Goal: Communication & Community: Answer question/provide support

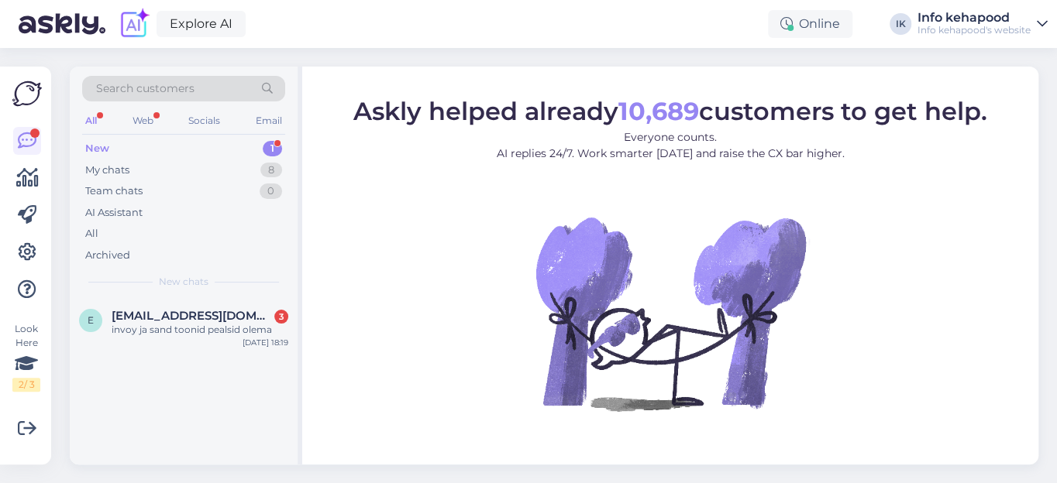
click at [101, 148] on div "New" at bounding box center [97, 148] width 24 height 15
click at [136, 314] on span "[EMAIL_ADDRESS][DOMAIN_NAME]" at bounding box center [192, 316] width 161 height 14
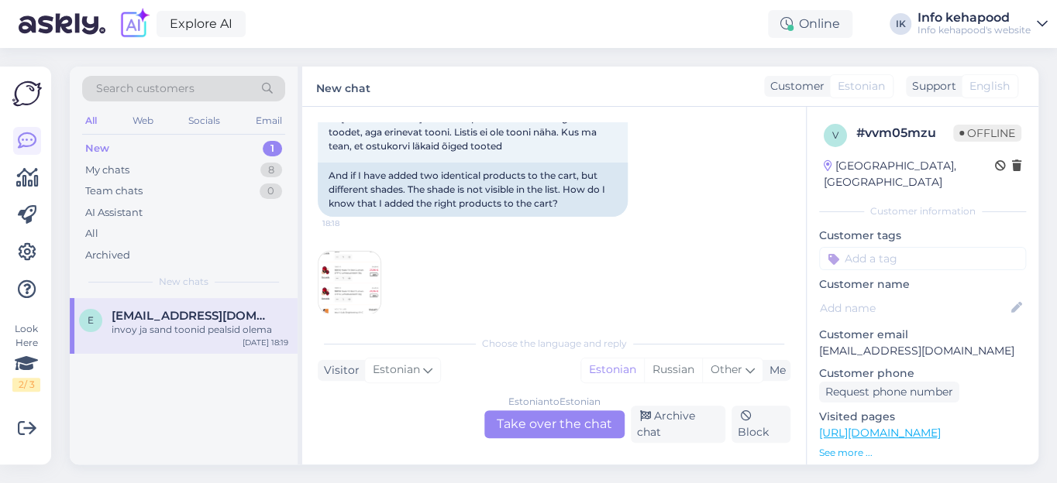
scroll to position [439, 0]
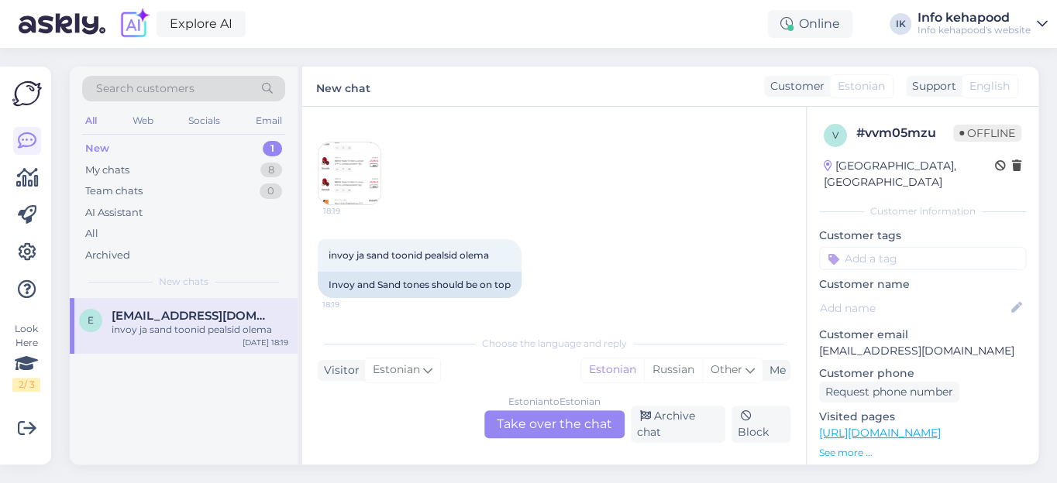
click at [350, 157] on img at bounding box center [349, 174] width 62 height 62
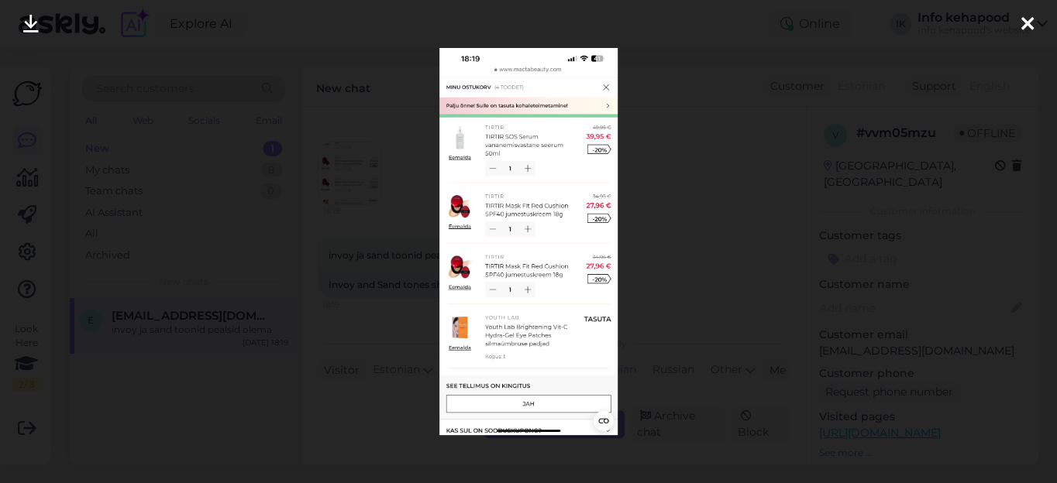
click at [1029, 22] on icon at bounding box center [1027, 25] width 12 height 20
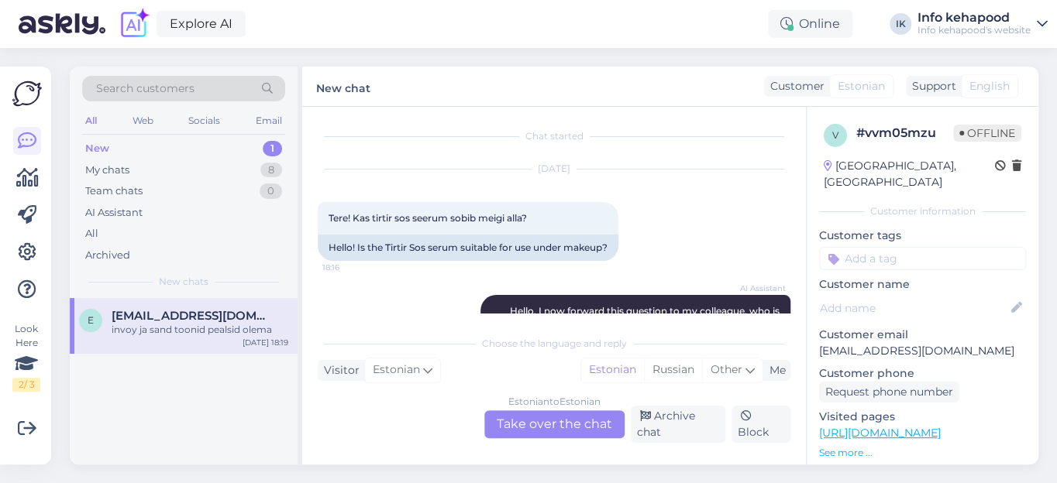
scroll to position [0, 0]
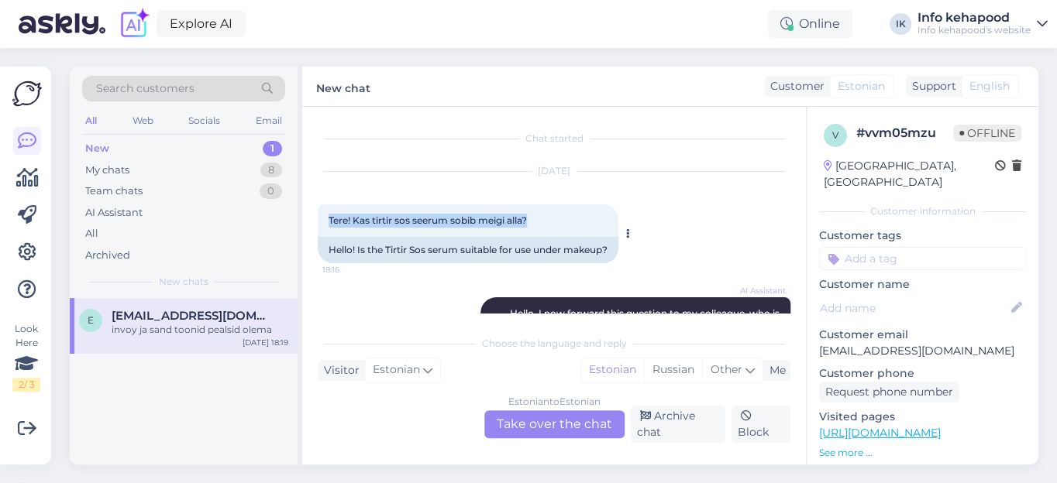
drag, startPoint x: 537, startPoint y: 220, endPoint x: 318, endPoint y: 214, distance: 218.6
click at [318, 214] on div "Tere! Kas tirtir sos seerum sobib meigi alla? 18:16" at bounding box center [468, 221] width 301 height 33
copy span "Tere! Kas tirtir sos seerum sobib meigi alla?"
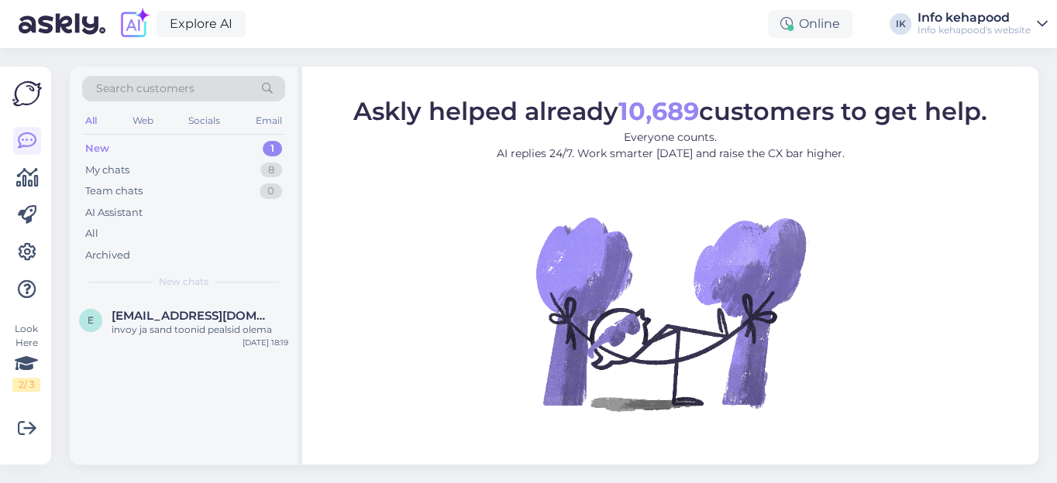
click at [100, 150] on div "New" at bounding box center [97, 148] width 24 height 15
click at [198, 329] on div "invoy ja sand toonid pealsid olema" at bounding box center [200, 330] width 177 height 14
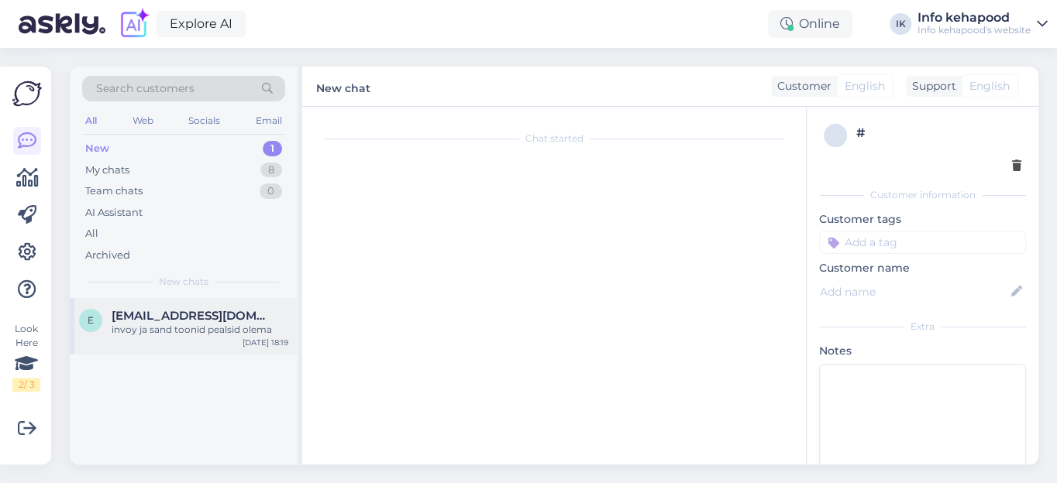
scroll to position [431, 0]
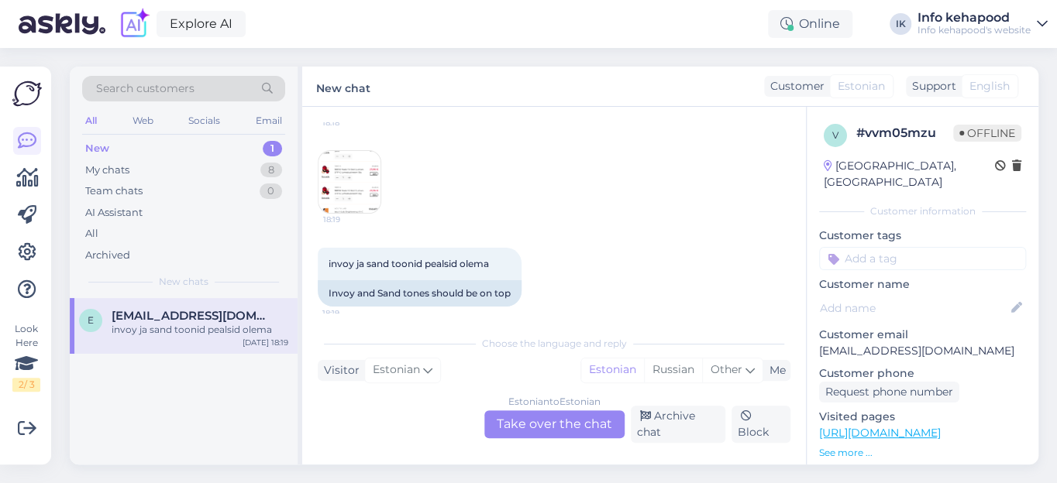
click at [559, 428] on div "Estonian to Estonian Take over the chat" at bounding box center [554, 425] width 140 height 28
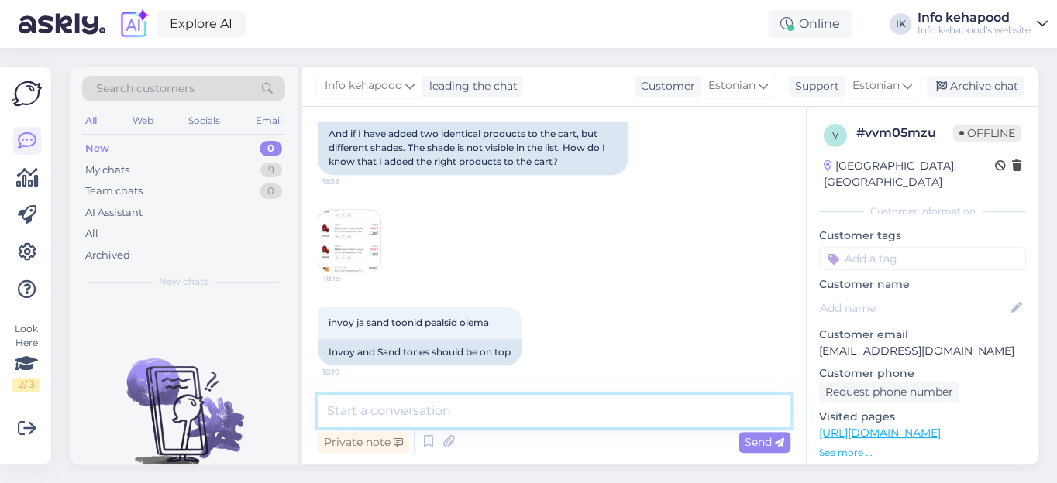
click at [462, 418] on textarea at bounding box center [554, 411] width 473 height 33
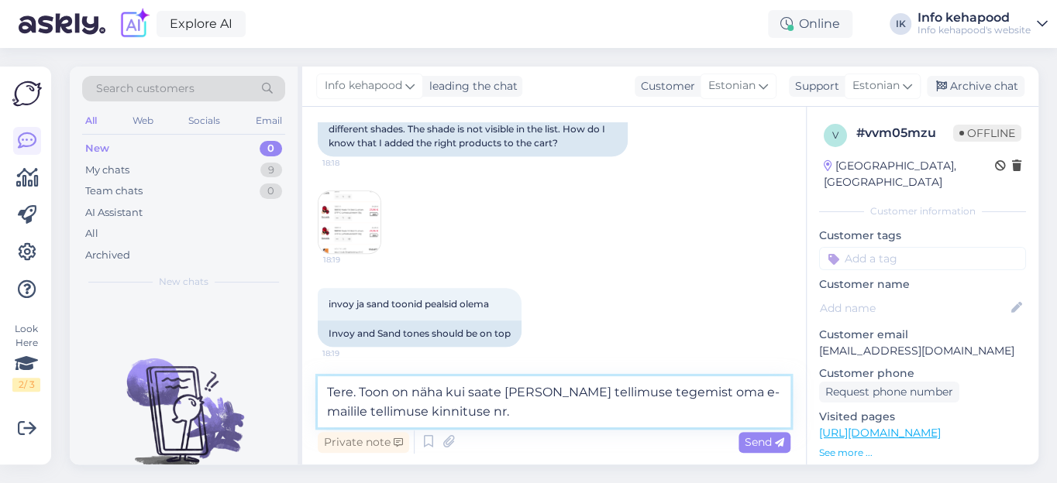
click at [444, 397] on textarea "Tere. Toon on näha kui saate [PERSON_NAME] tellimuse tegemist oma e-mailile tel…" at bounding box center [554, 402] width 473 height 51
click at [476, 414] on textarea "Tere. Toon on näha, kui saate [PERSON_NAME] tellimuse tegemist oma e-mailile te…" at bounding box center [554, 402] width 473 height 51
click at [444, 392] on textarea "Tere. Toon on näha, kui saate [PERSON_NAME] tellimuse tegemist oma e-mailile te…" at bounding box center [554, 402] width 473 height 51
click at [717, 392] on textarea "Tere. Toon on näha e-mailis, kui saate [PERSON_NAME] tellimuse tegemist oma e-m…" at bounding box center [554, 402] width 473 height 51
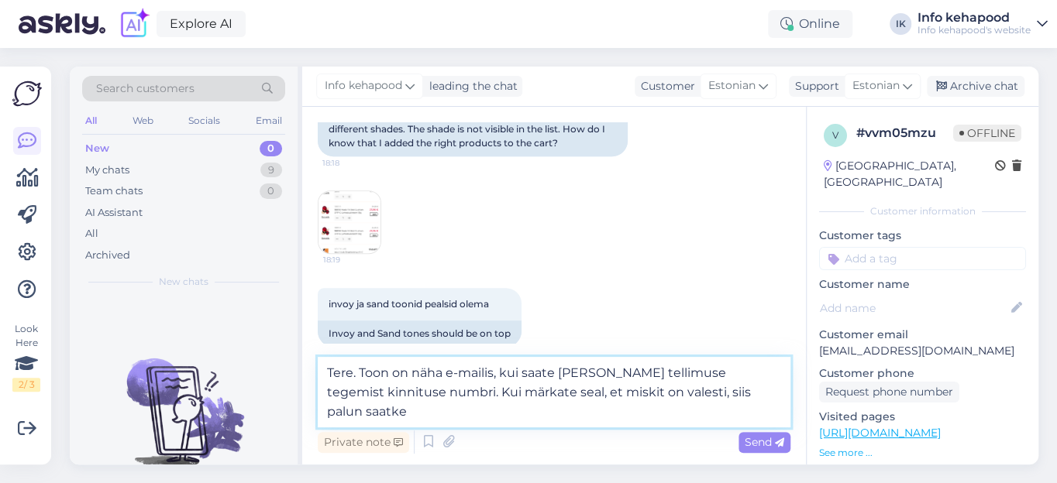
scroll to position [410, 0]
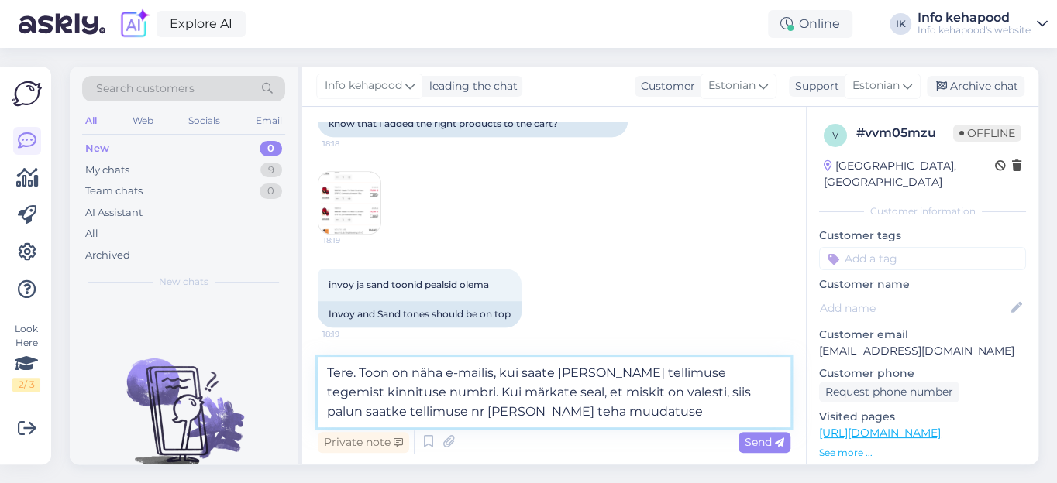
type textarea "Tere. Toon on näha e-mailis, kui saate [PERSON_NAME] tellimuse tegemist kinnitu…"
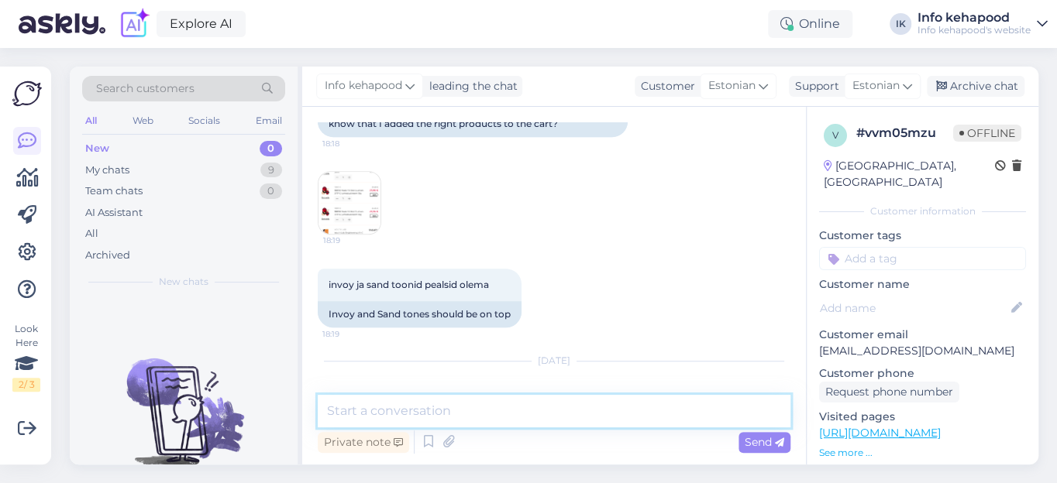
scroll to position [513, 0]
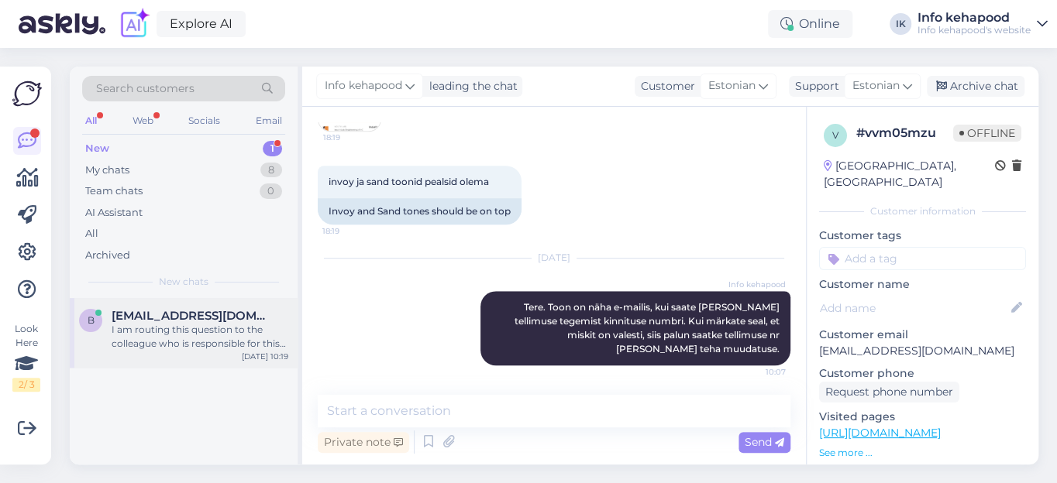
click at [176, 315] on span "[EMAIL_ADDRESS][DOMAIN_NAME]" at bounding box center [192, 316] width 161 height 14
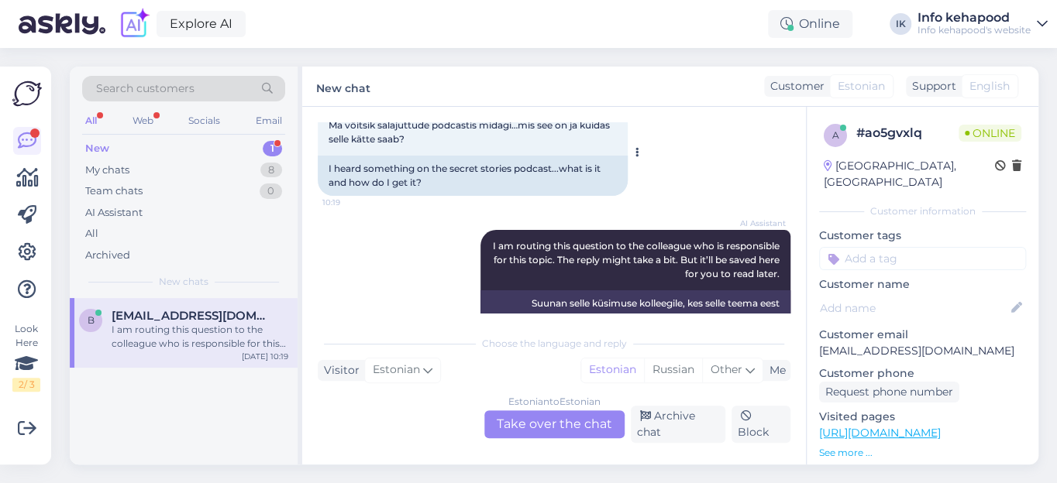
scroll to position [328, 0]
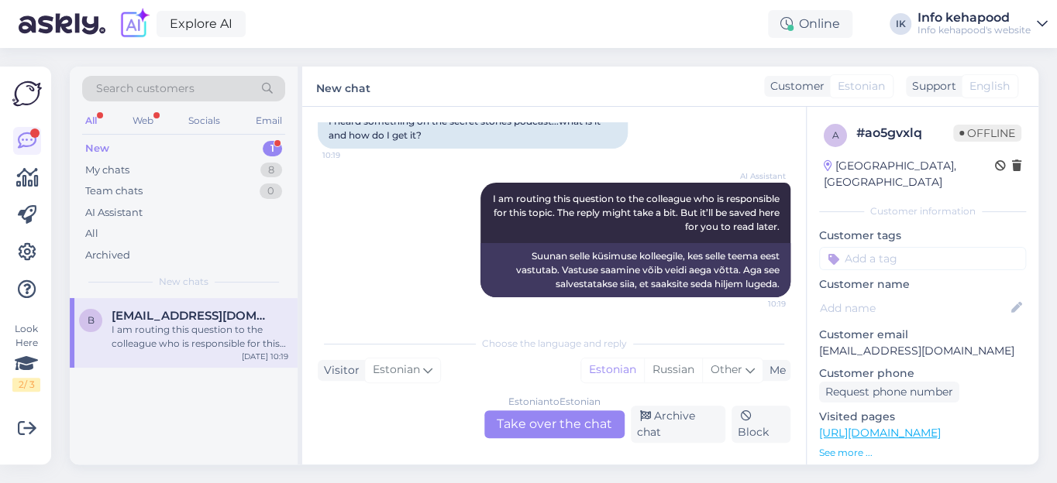
click at [537, 424] on div "Estonian to Estonian Take over the chat" at bounding box center [554, 425] width 140 height 28
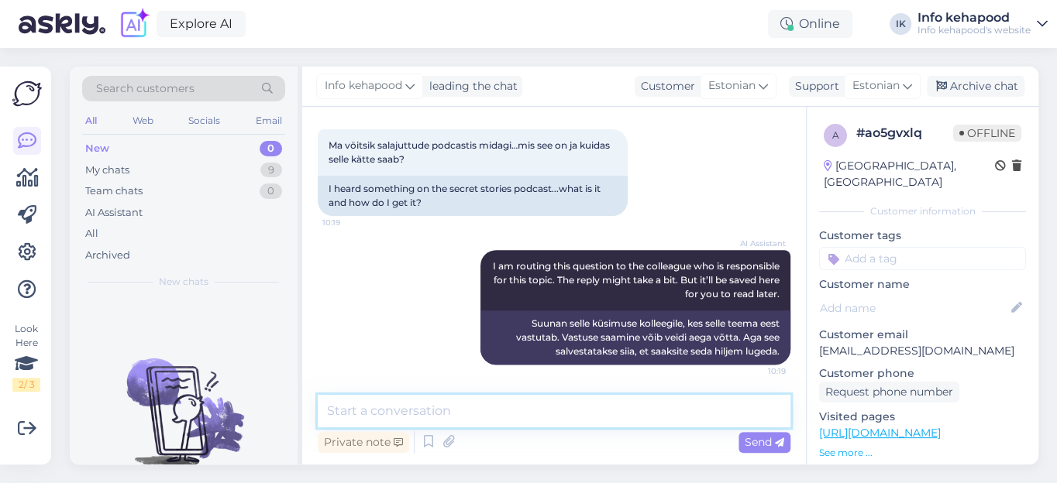
click at [452, 409] on textarea at bounding box center [554, 411] width 473 height 33
type textarea "Tere.Uurin natuke [PERSON_NAME] teada"
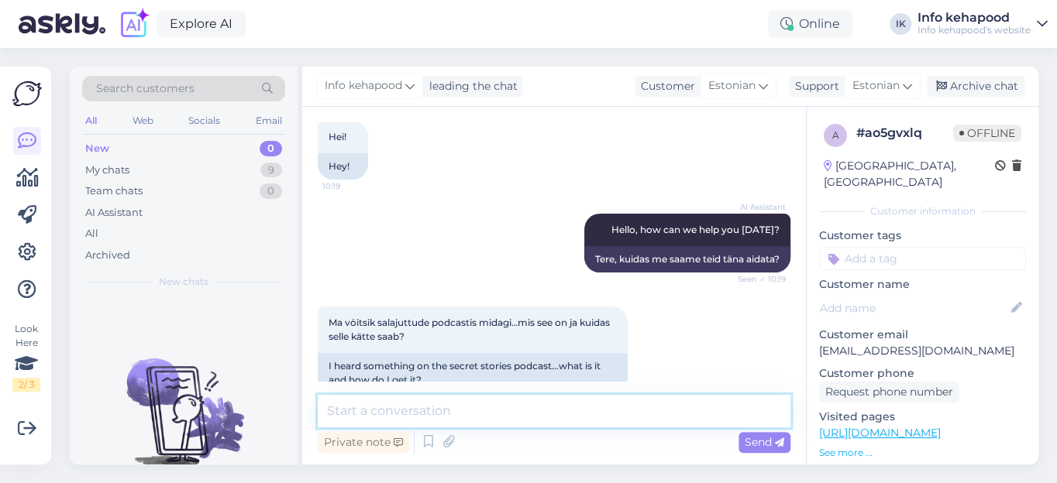
scroll to position [116, 0]
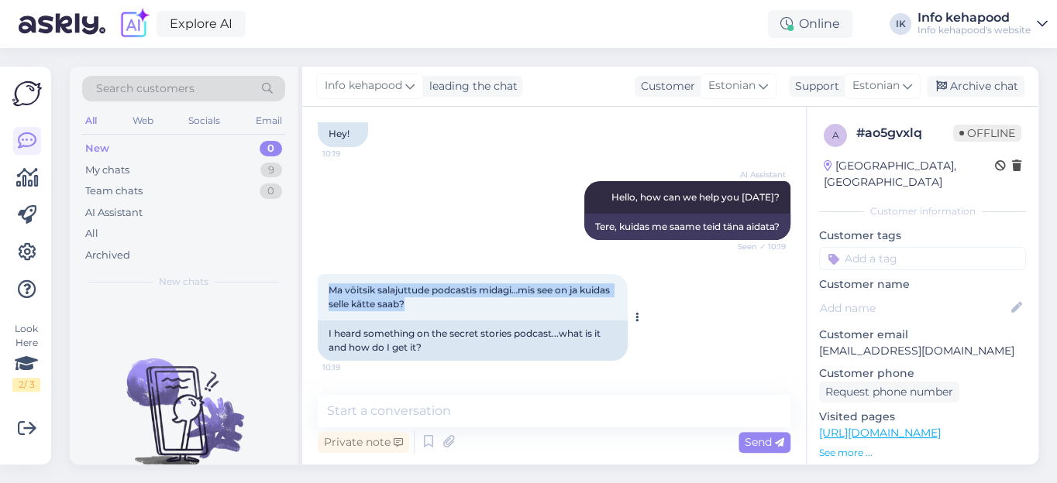
drag, startPoint x: 328, startPoint y: 284, endPoint x: 415, endPoint y: 312, distance: 91.4
click at [417, 313] on div "Ma vöitsik salajuttude podcastis midagi…mis see on ja kuidas selle kätte saab? …" at bounding box center [473, 297] width 310 height 46
copy span "Ma vöitsik salajuttude podcastis midagi…mis see on ja kuidas selle kätte saab?"
click at [108, 169] on div "My chats" at bounding box center [107, 170] width 44 height 15
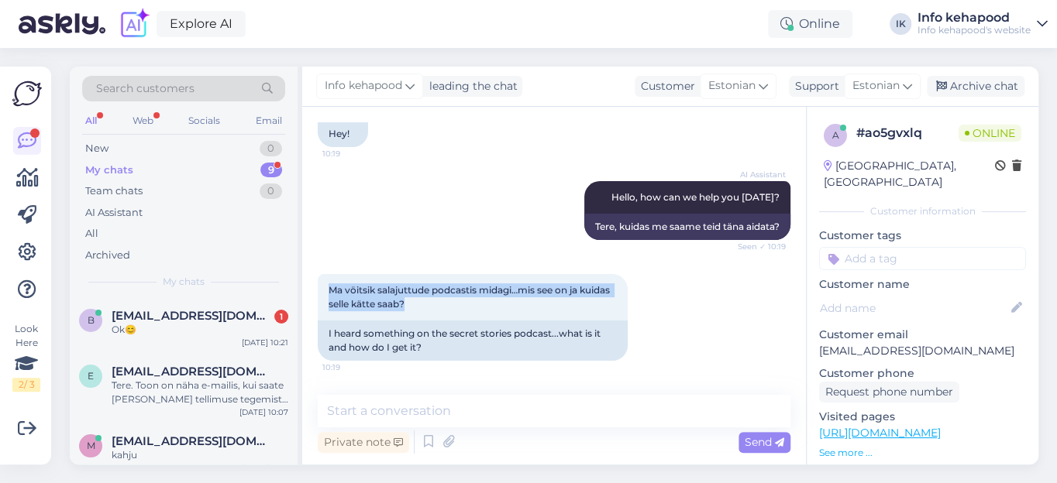
scroll to position [394, 0]
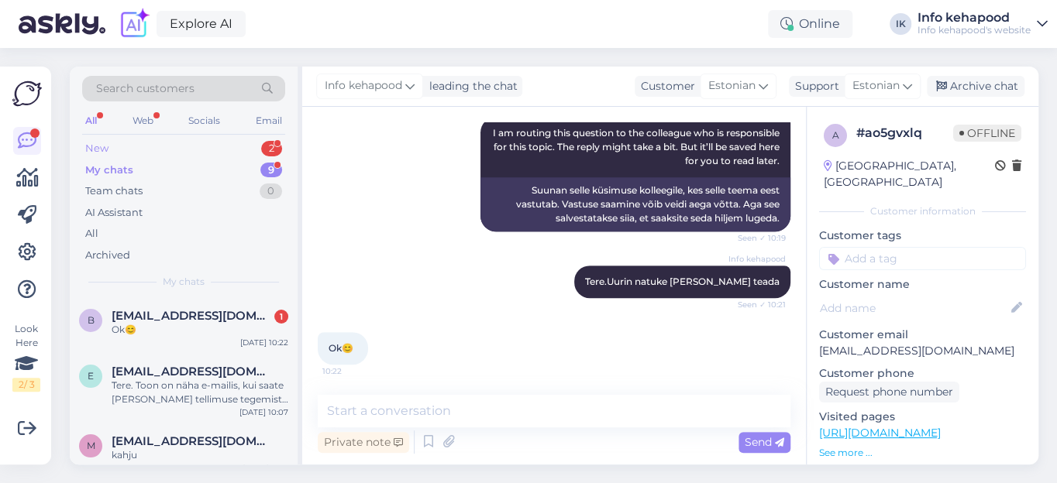
click at [92, 146] on div "New" at bounding box center [96, 148] width 23 height 15
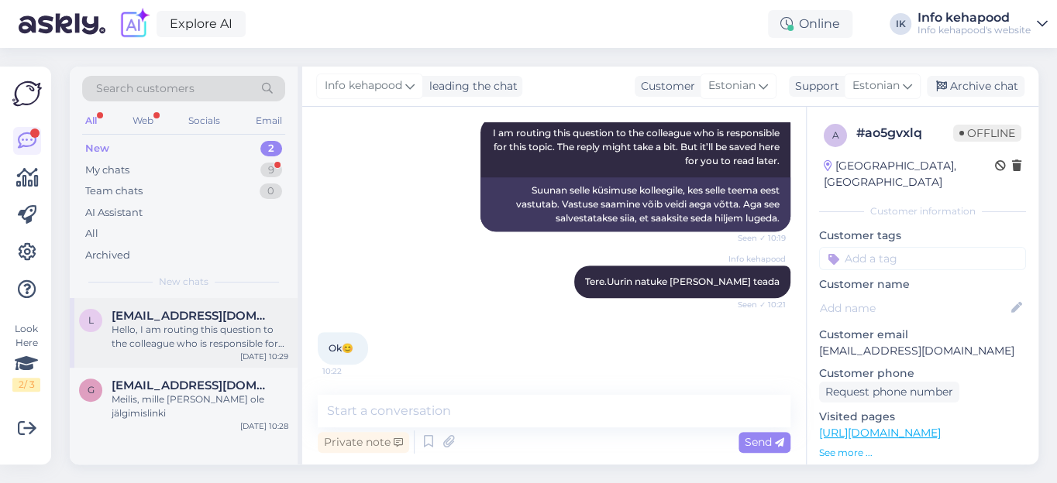
click at [135, 315] on span "[EMAIL_ADDRESS][DOMAIN_NAME]" at bounding box center [192, 316] width 161 height 14
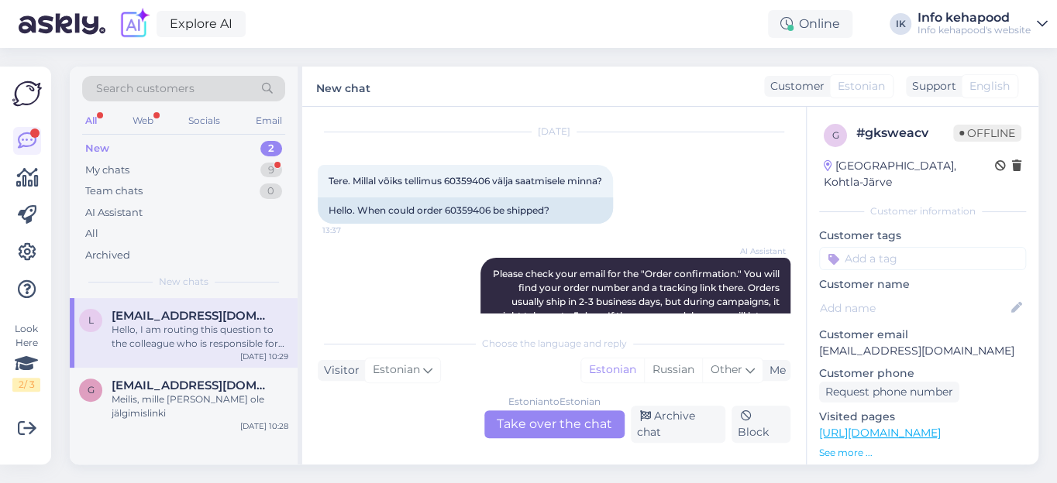
scroll to position [0, 0]
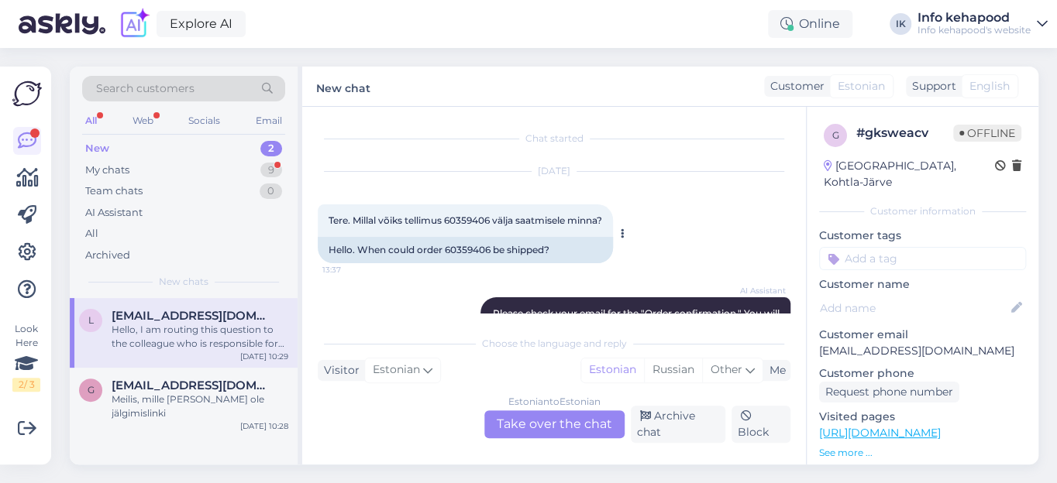
click at [470, 215] on span "Tere. Millal võiks tellimus 60359406 välja saatmisele minna?" at bounding box center [464, 221] width 273 height 12
copy span "60359406"
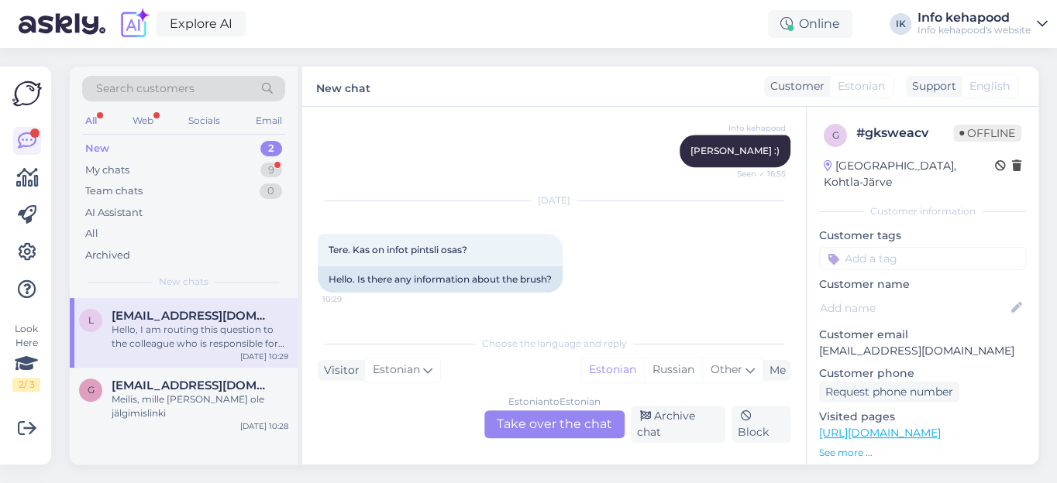
scroll to position [974, 0]
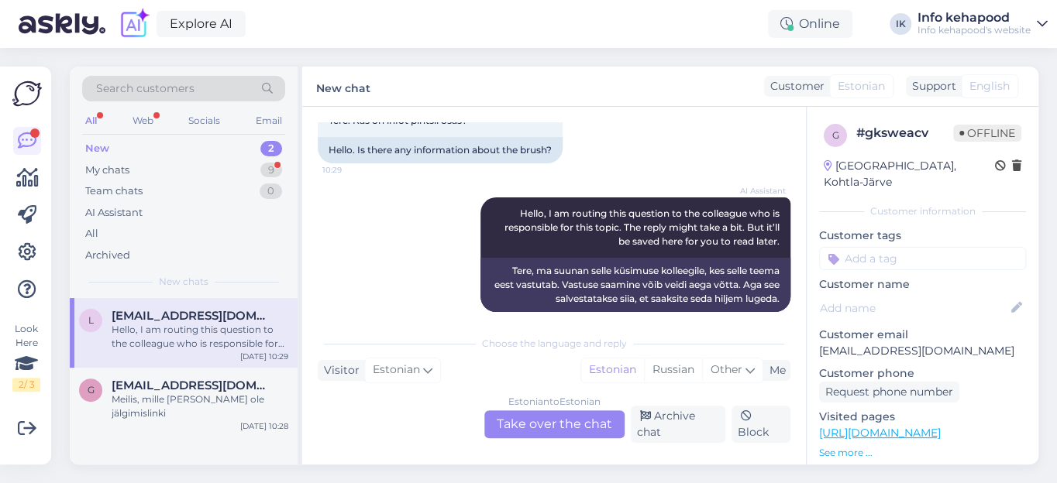
click at [541, 433] on div "Estonian to Estonian Take over the chat" at bounding box center [554, 425] width 140 height 28
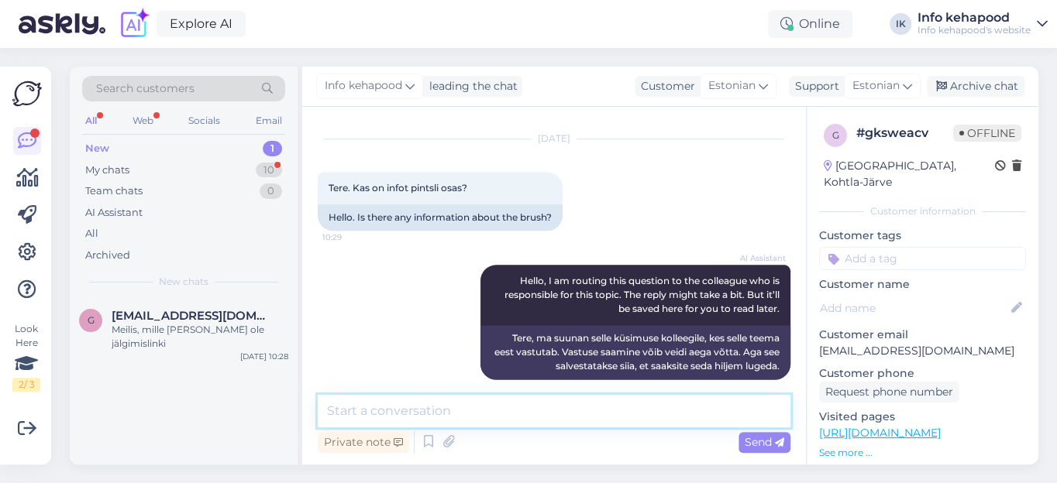
click at [395, 417] on textarea at bounding box center [554, 411] width 473 height 33
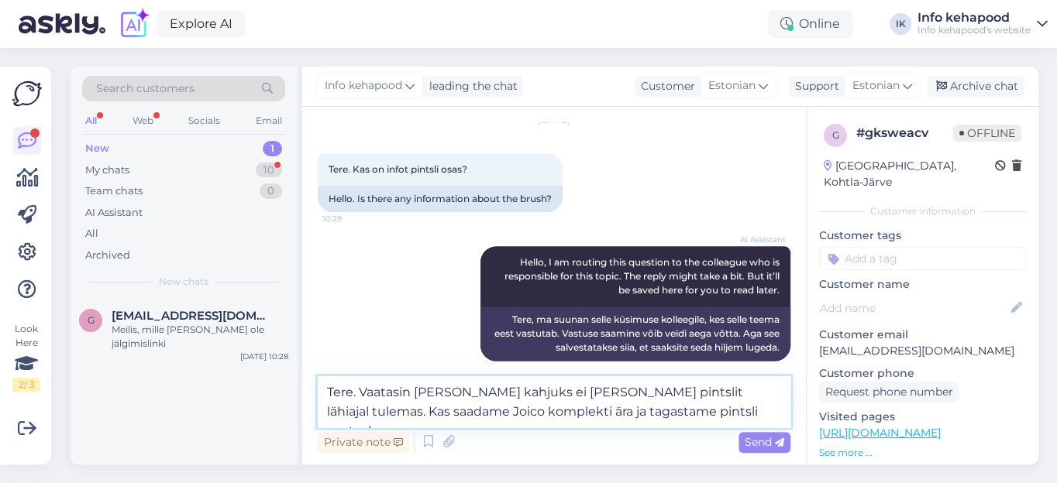
type textarea "Tere. Vaatasin [PERSON_NAME] kahjuks ei [PERSON_NAME] pintslit lähiajal tulemas…"
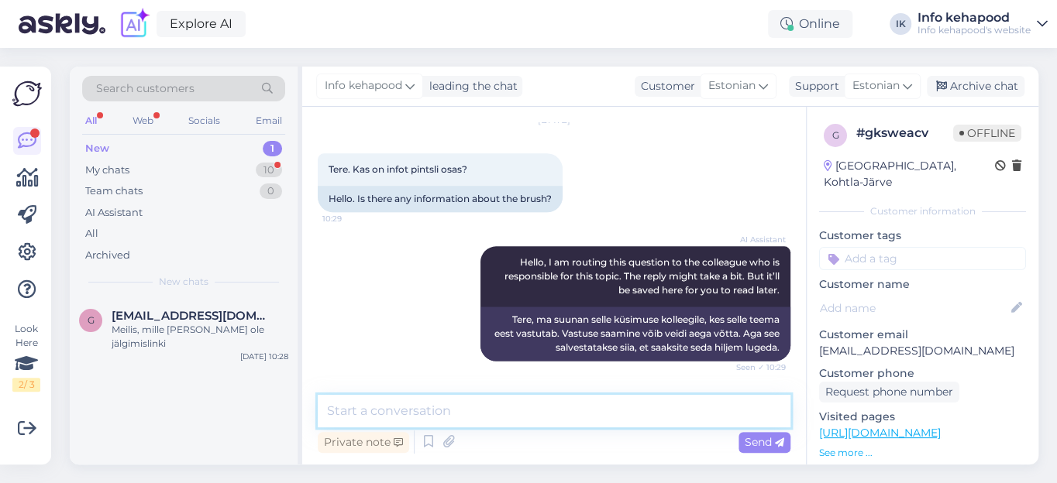
scroll to position [1001, 0]
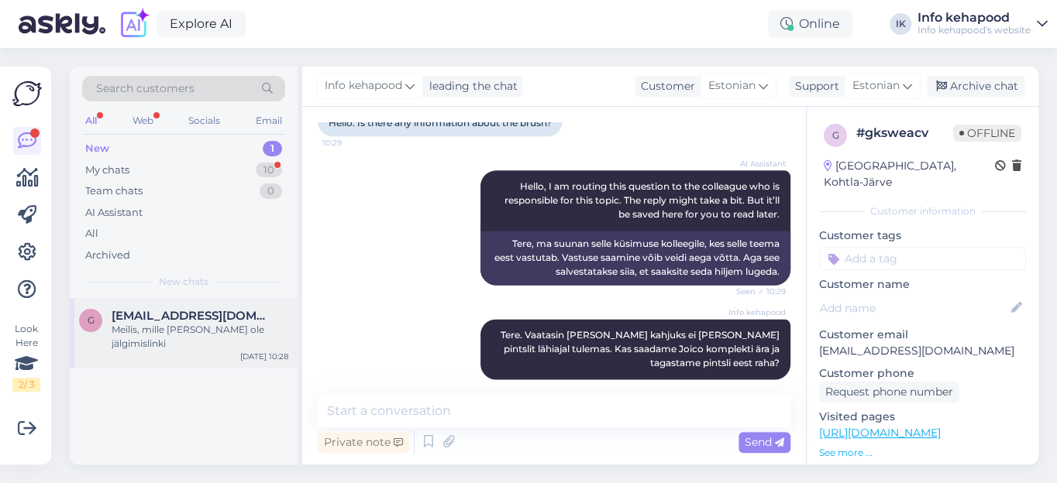
click at [144, 318] on span "[EMAIL_ADDRESS][DOMAIN_NAME]" at bounding box center [192, 316] width 161 height 14
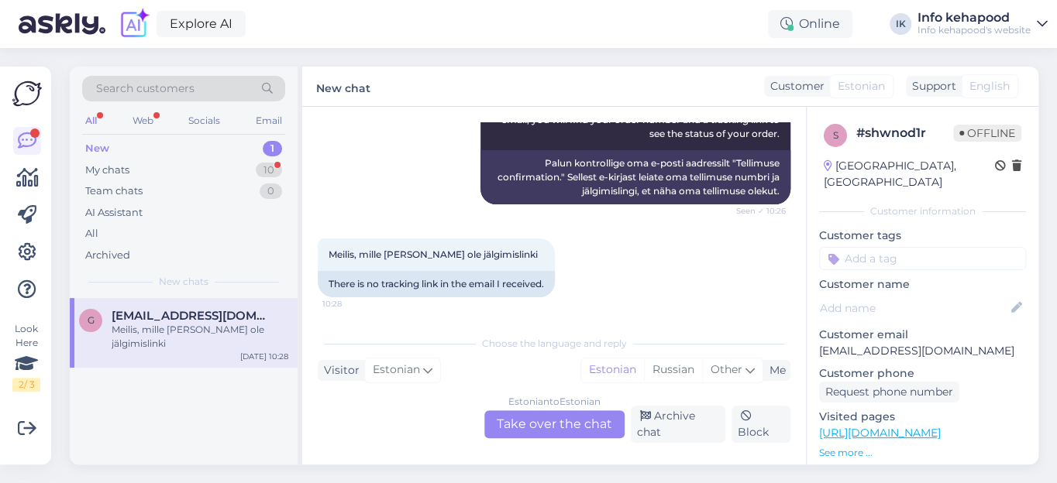
scroll to position [0, 0]
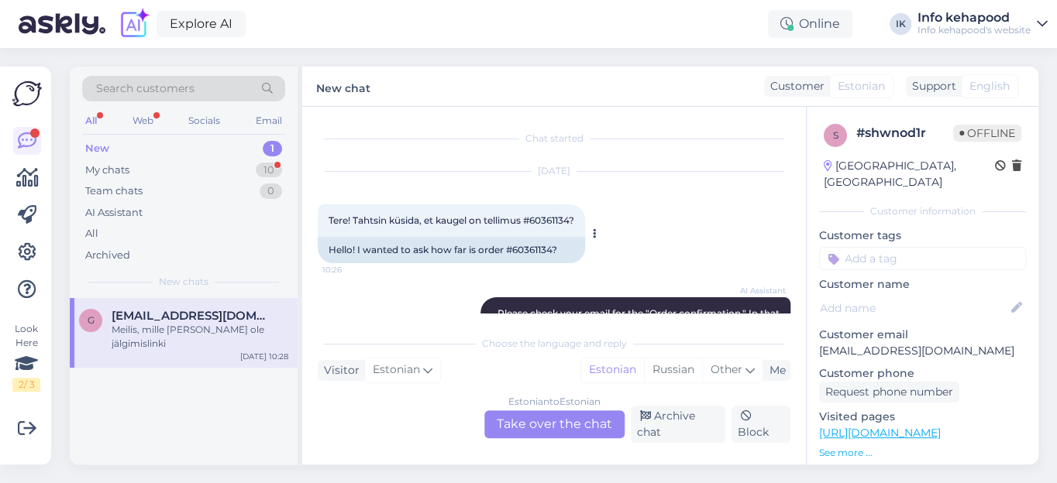
click at [555, 220] on span "Tere! Tahtsin küsida, et kaugel on tellimus #60361134?" at bounding box center [451, 221] width 246 height 12
copy span "60361134"
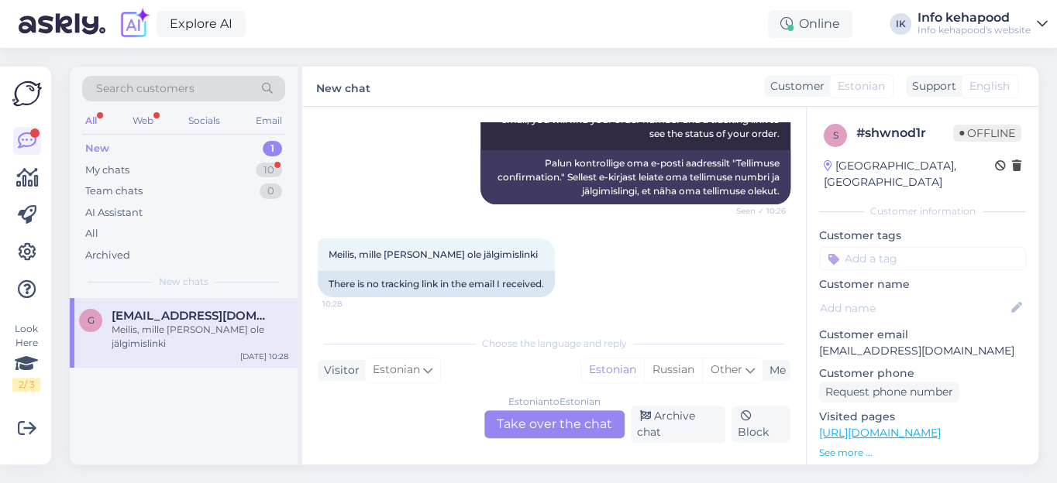
click at [521, 425] on div "Estonian to Estonian Take over the chat" at bounding box center [554, 425] width 140 height 28
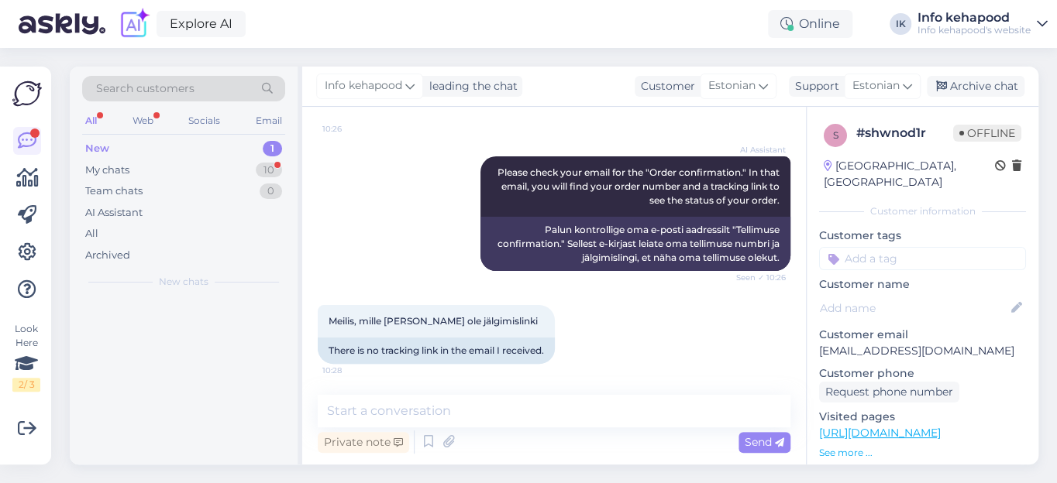
scroll to position [140, 0]
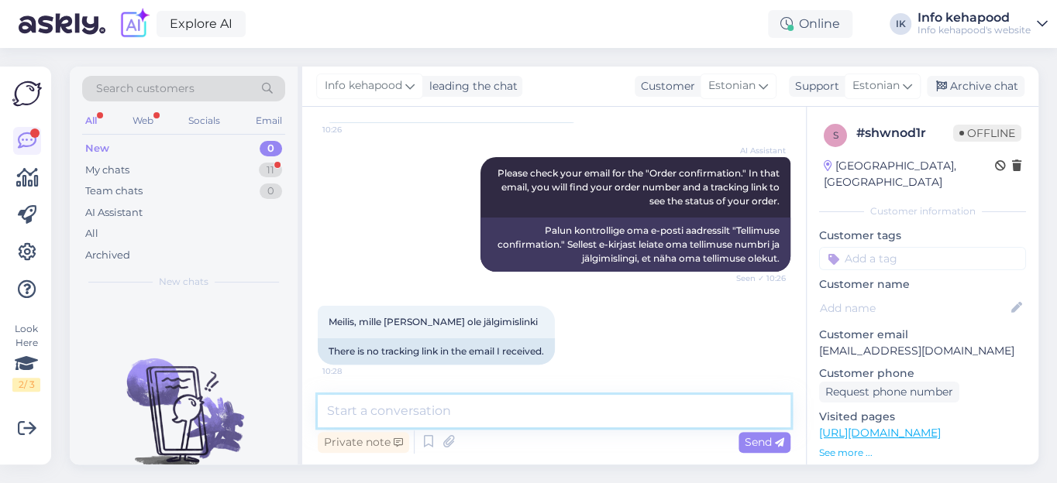
click at [422, 412] on textarea at bounding box center [554, 411] width 473 height 33
paste textarea "[PERSON_NAME]´s Moisture Boost Leave-in Conditioner 250ml"
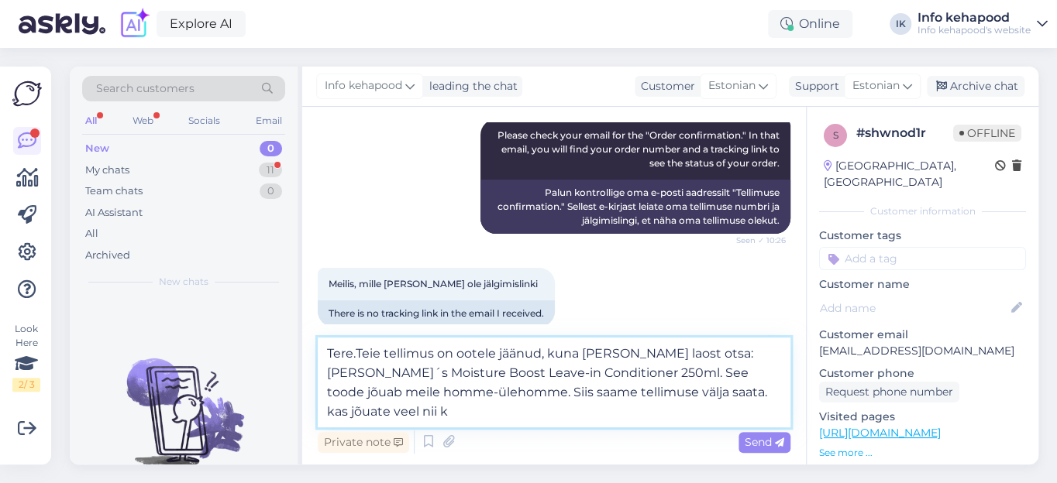
scroll to position [197, 0]
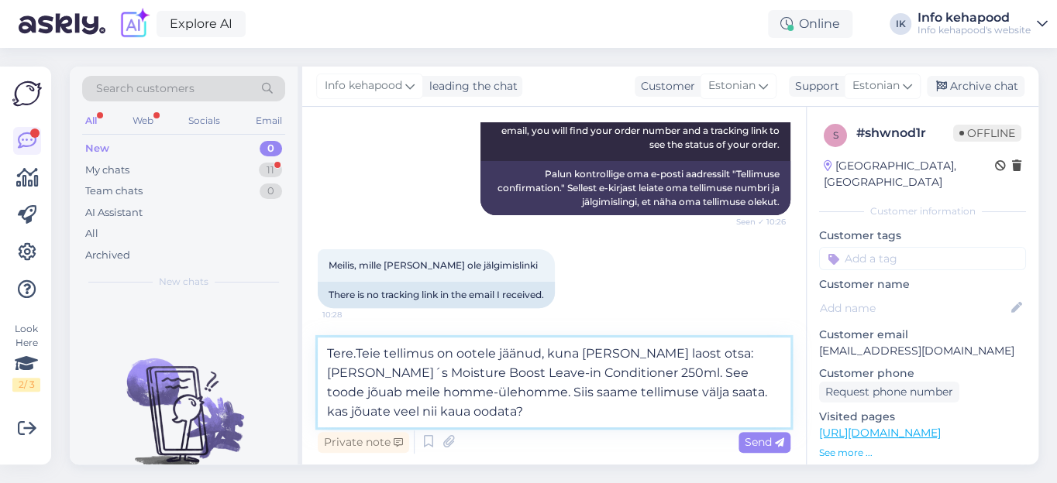
type textarea "Tere.Teie tellimus on ootele jäänud, kuna [PERSON_NAME] laost otsa:[PERSON_NAME…"
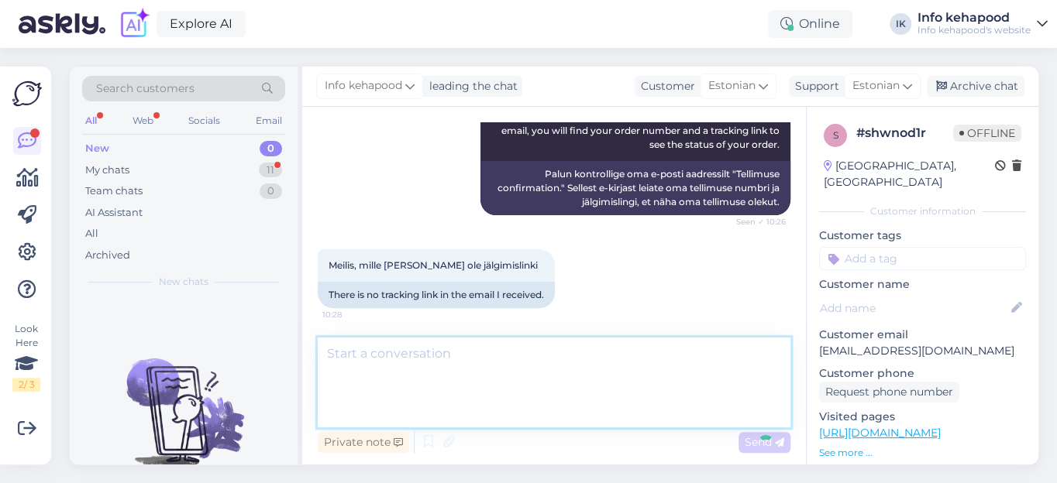
scroll to position [249, 0]
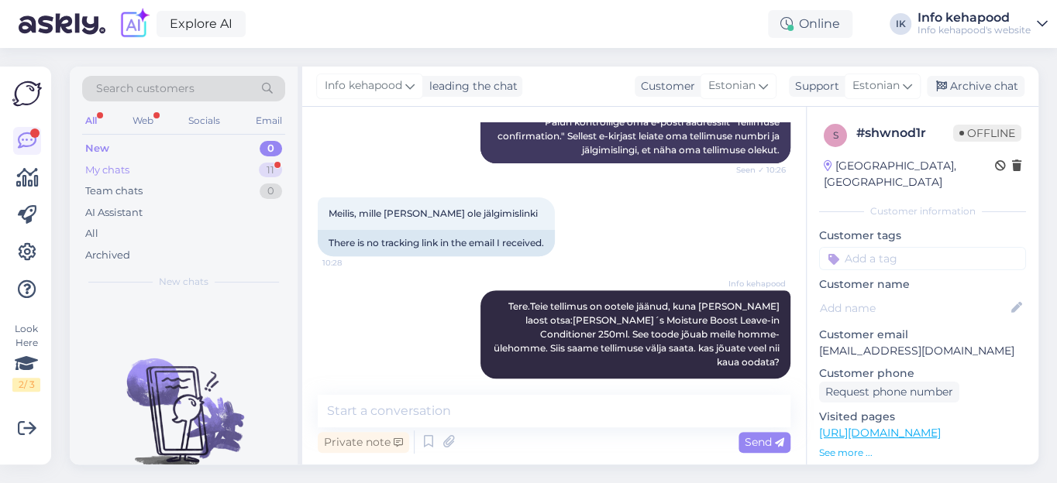
click at [115, 169] on div "My chats" at bounding box center [107, 170] width 44 height 15
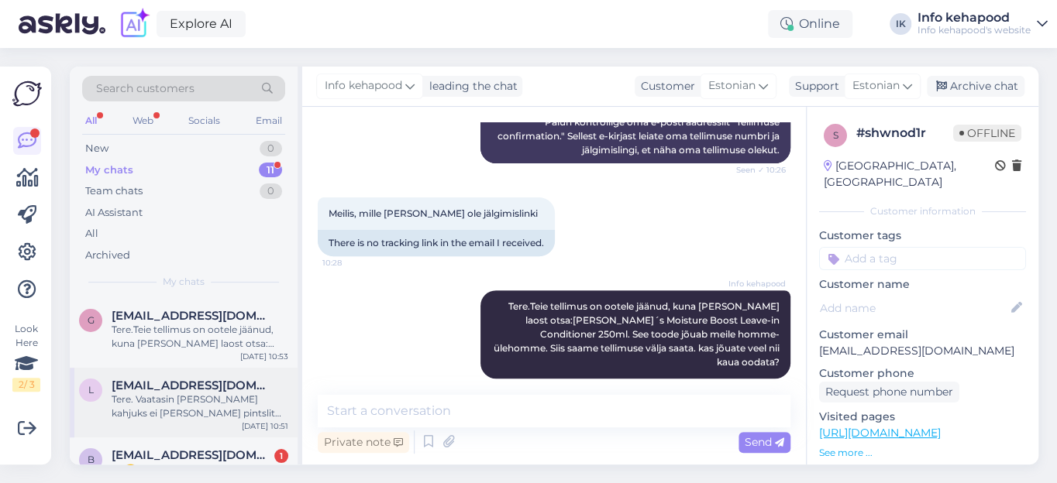
scroll to position [70, 0]
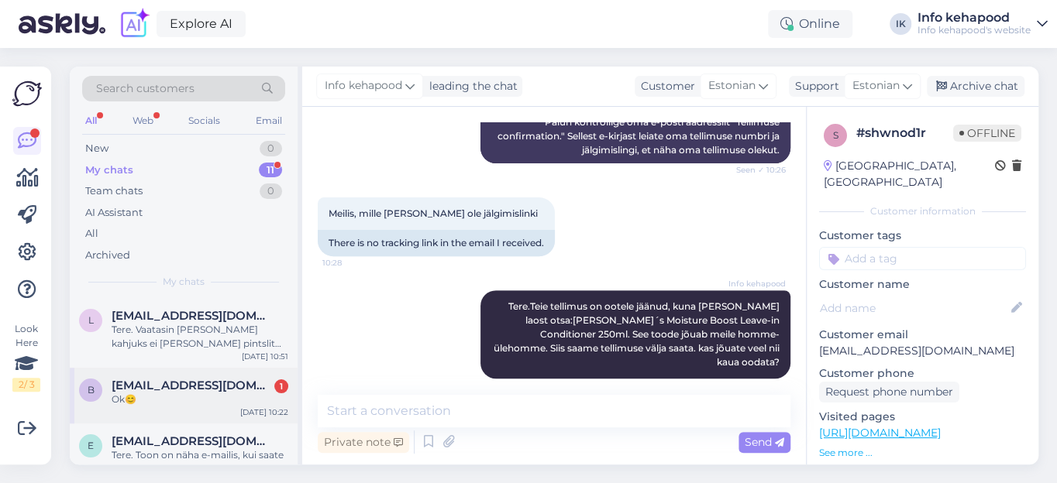
click at [198, 384] on span "[EMAIL_ADDRESS][DOMAIN_NAME]" at bounding box center [192, 386] width 161 height 14
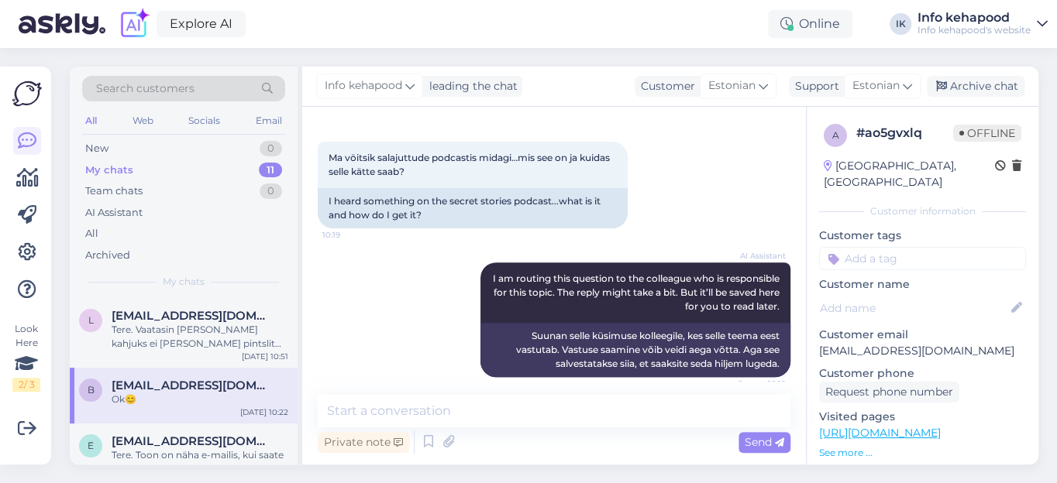
scroll to position [394, 0]
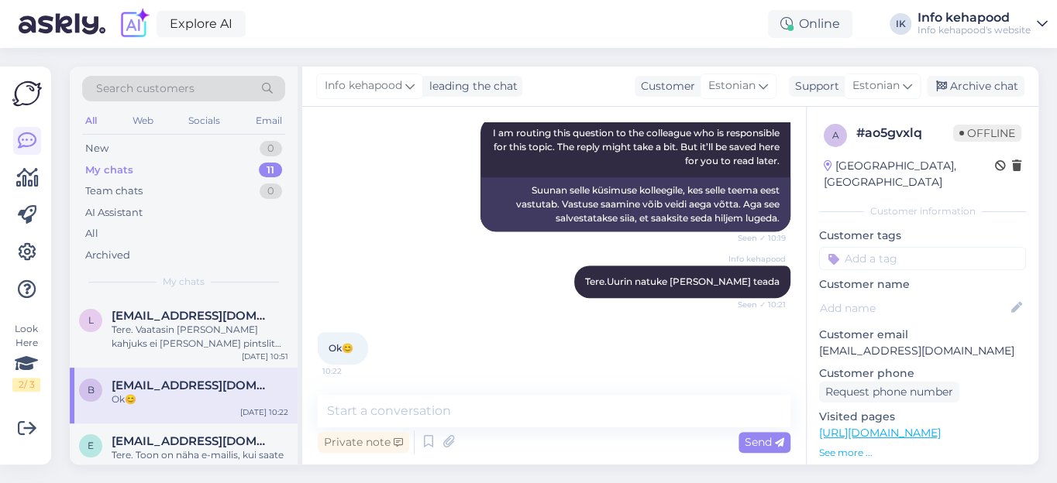
click at [445, 326] on div "Ok😊 10:22" at bounding box center [554, 348] width 473 height 67
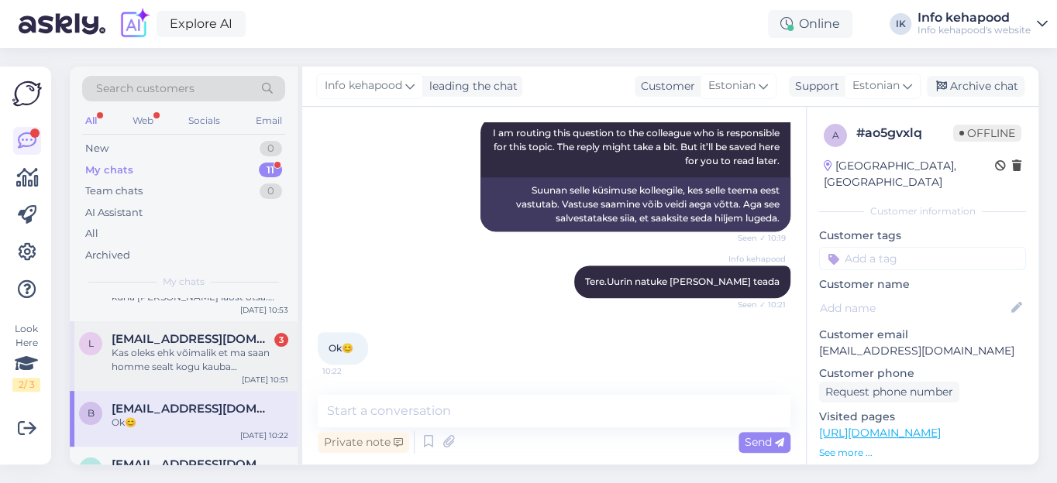
scroll to position [70, 0]
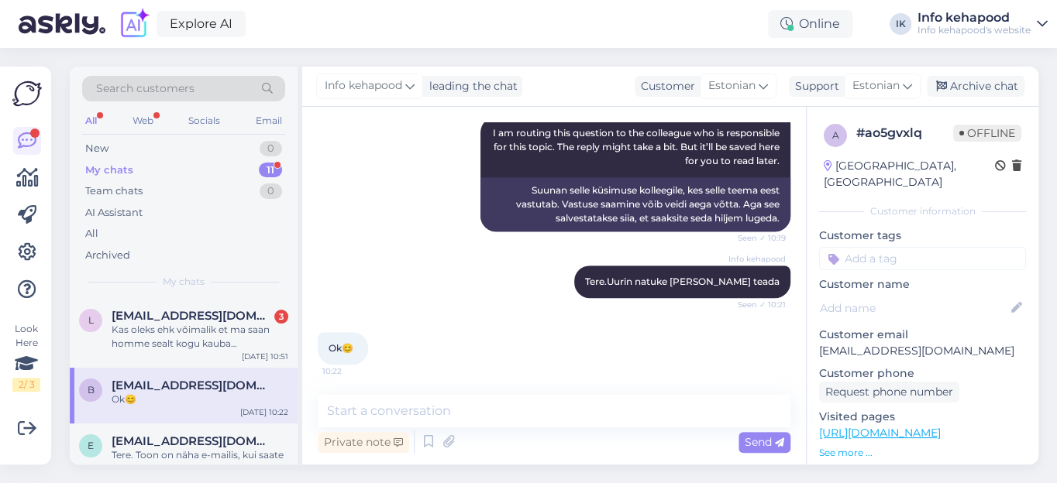
click at [171, 387] on span "[EMAIL_ADDRESS][DOMAIN_NAME]" at bounding box center [192, 386] width 161 height 14
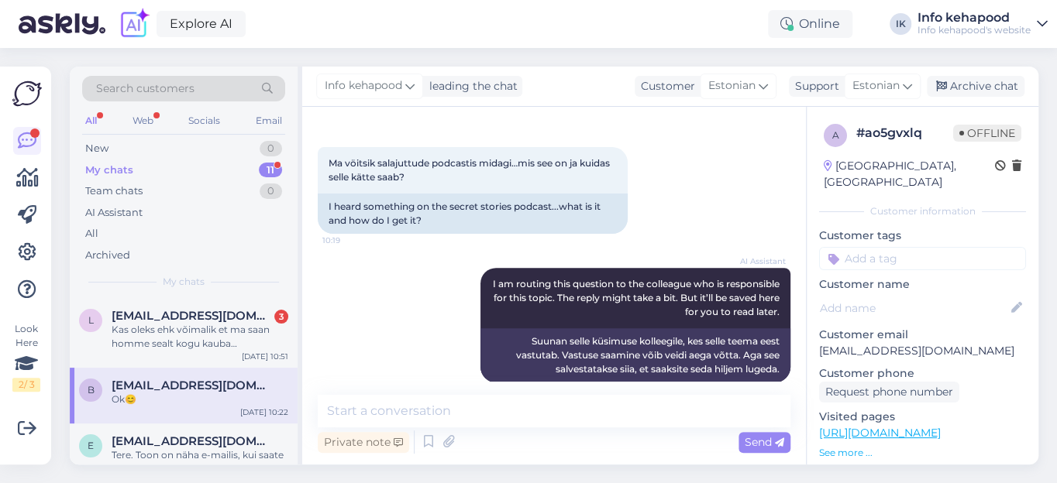
scroll to position [211, 0]
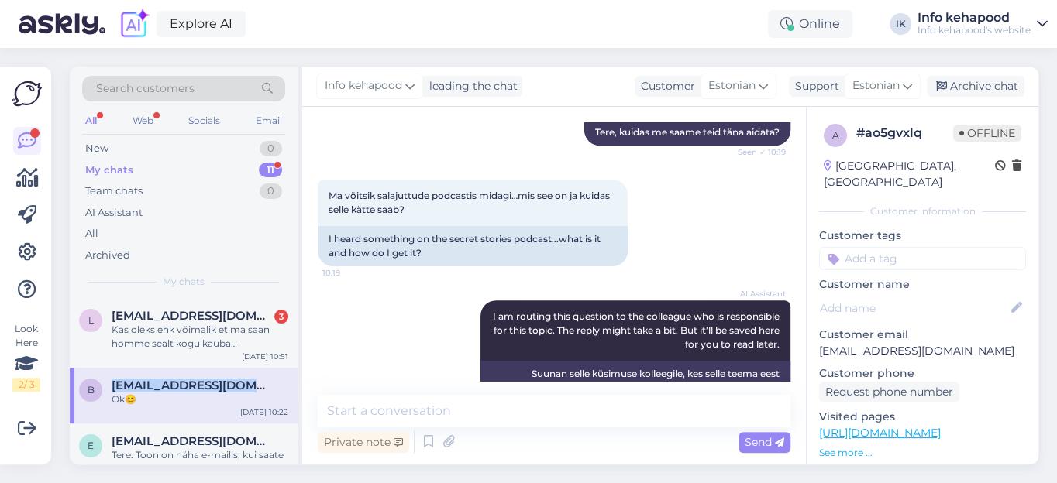
drag, startPoint x: 267, startPoint y: 385, endPoint x: 138, endPoint y: 389, distance: 128.7
click at [115, 380] on div "[EMAIL_ADDRESS][DOMAIN_NAME]" at bounding box center [200, 386] width 177 height 14
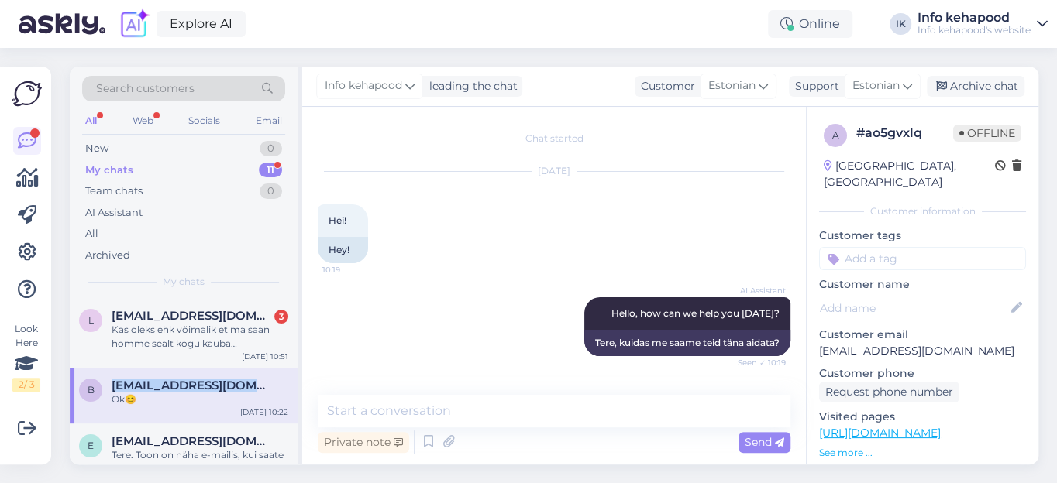
copy span "[EMAIL_ADDRESS][DOMAIN_NAME]"
click at [204, 315] on span "[EMAIL_ADDRESS][DOMAIN_NAME]" at bounding box center [192, 316] width 161 height 14
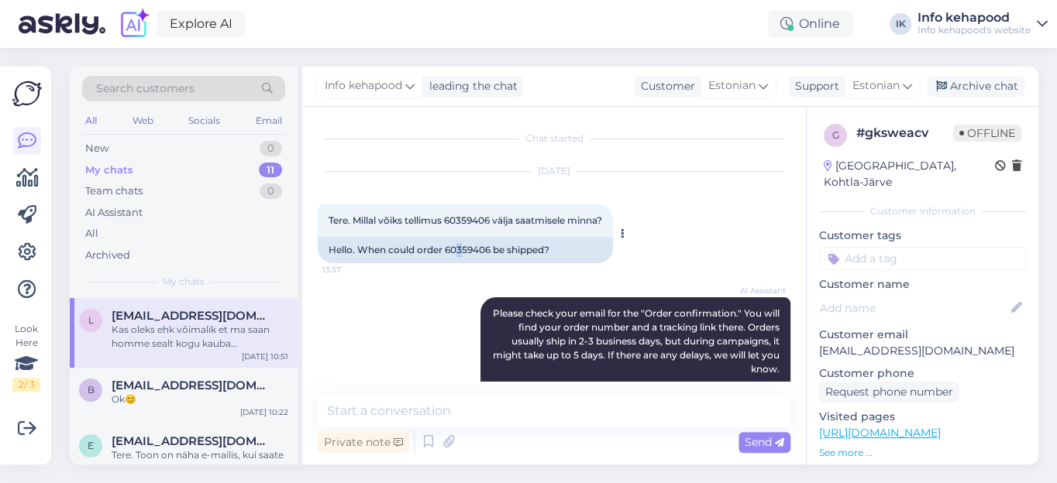
click at [459, 245] on div "Hello. When could order 60359406 be shipped?" at bounding box center [465, 250] width 295 height 26
click at [461, 245] on div "Hello. When could order 60359406 be shipped?" at bounding box center [465, 250] width 295 height 26
click at [474, 218] on span "Tere. Millal võiks tellimus 60359406 välja saatmisele minna?" at bounding box center [464, 221] width 273 height 12
copy span "60359406"
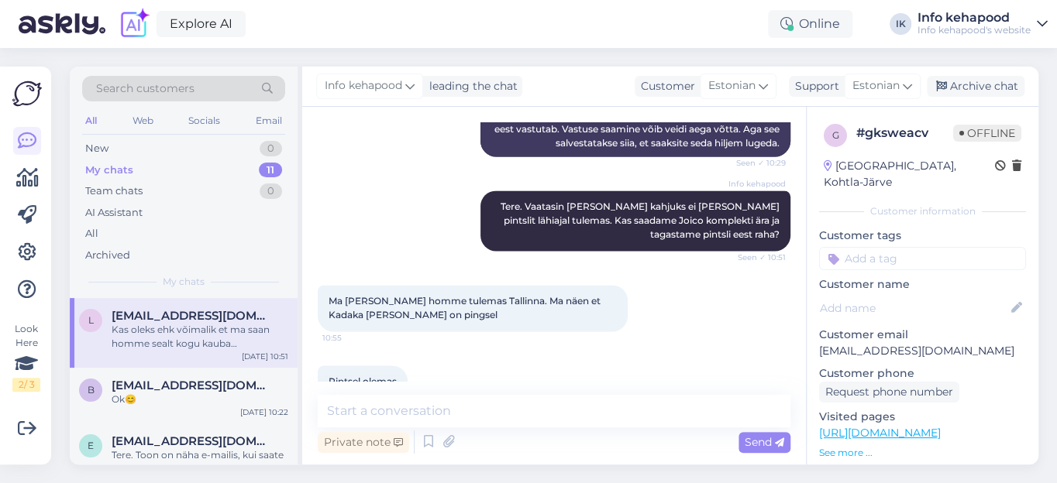
scroll to position [1229, 0]
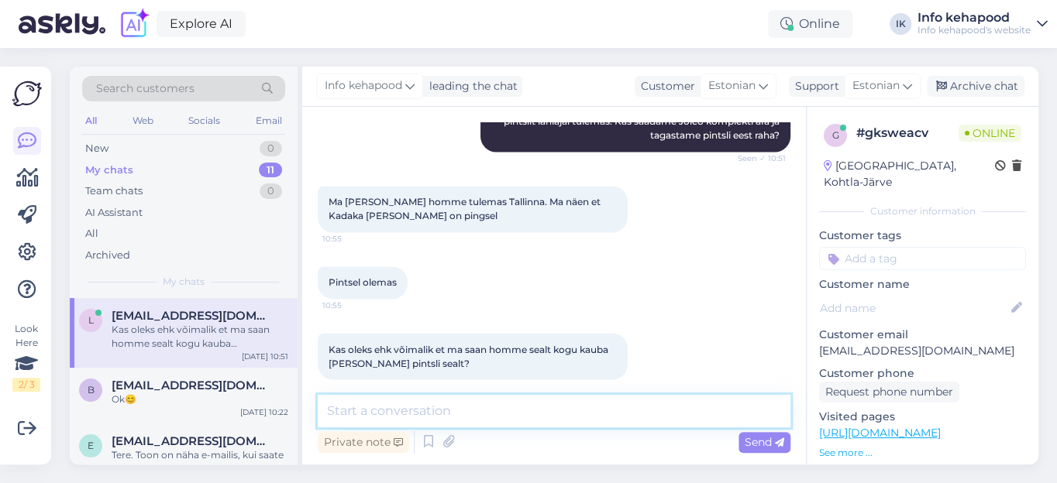
click at [349, 410] on textarea at bounding box center [554, 411] width 473 height 33
type textarea "S"
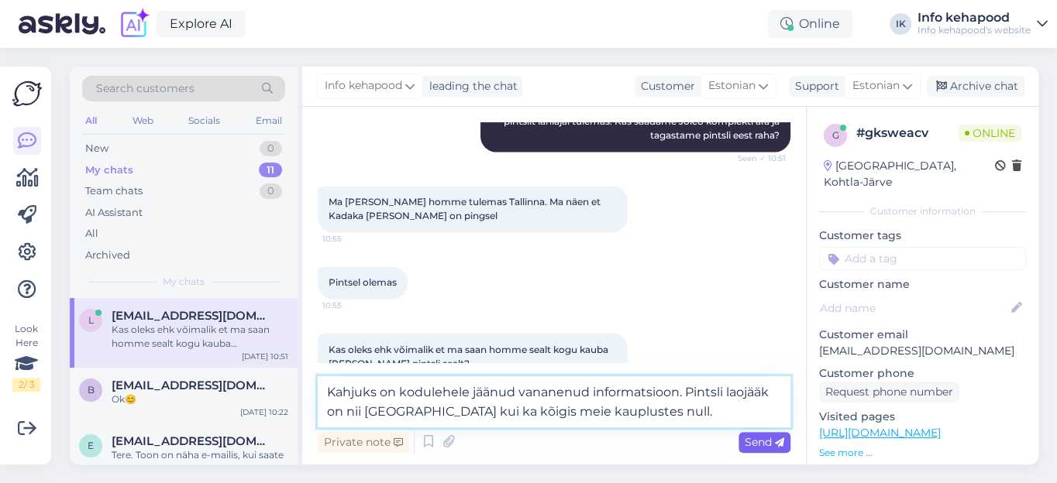
type textarea "Kahjuks on kodulehele jäänud vananenud informatsioon. Pintsli laojääk on nii [G…"
click at [765, 439] on span "Send" at bounding box center [765, 442] width 40 height 14
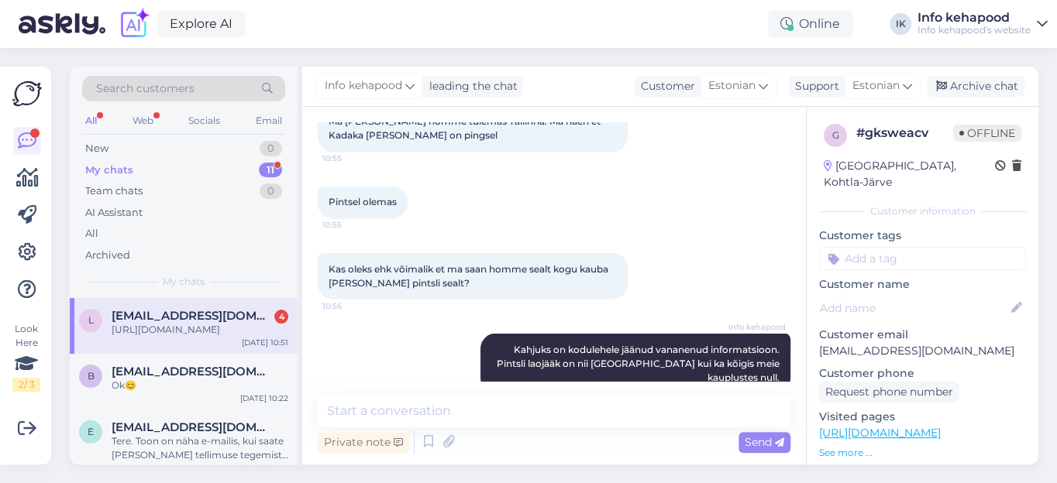
scroll to position [1618, 0]
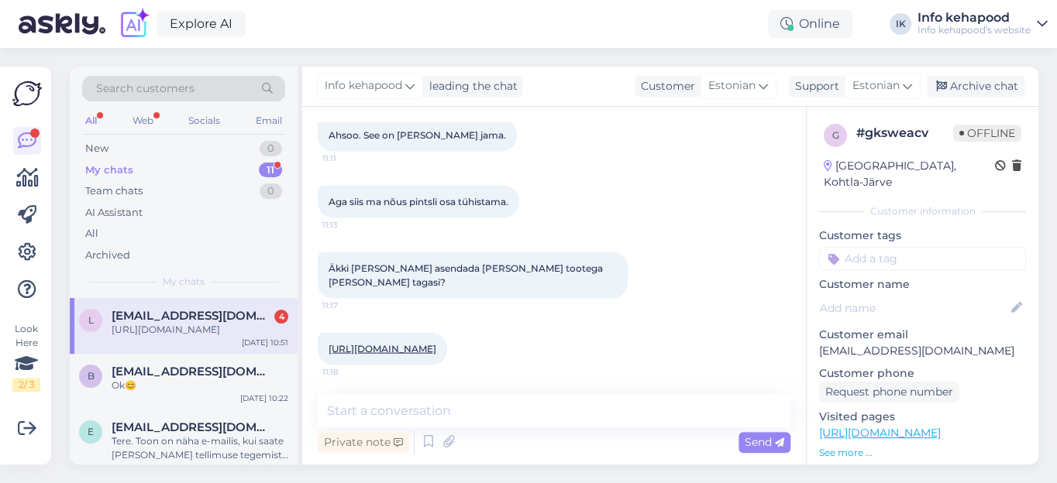
click at [184, 325] on div "[URL][DOMAIN_NAME]" at bounding box center [200, 330] width 177 height 14
click at [436, 343] on link "[URL][DOMAIN_NAME]" at bounding box center [382, 349] width 108 height 12
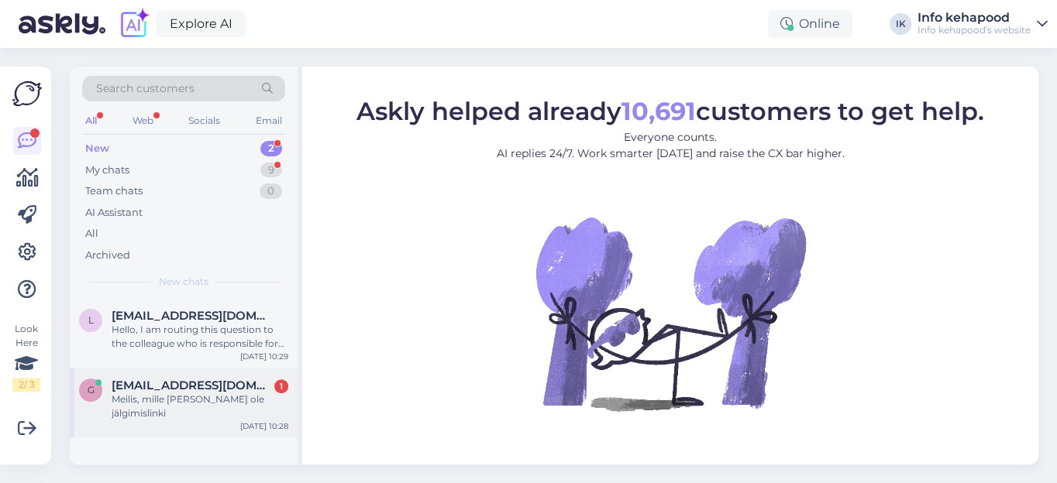
click at [163, 380] on span "Gerlisaare1@gmail.com" at bounding box center [192, 386] width 161 height 14
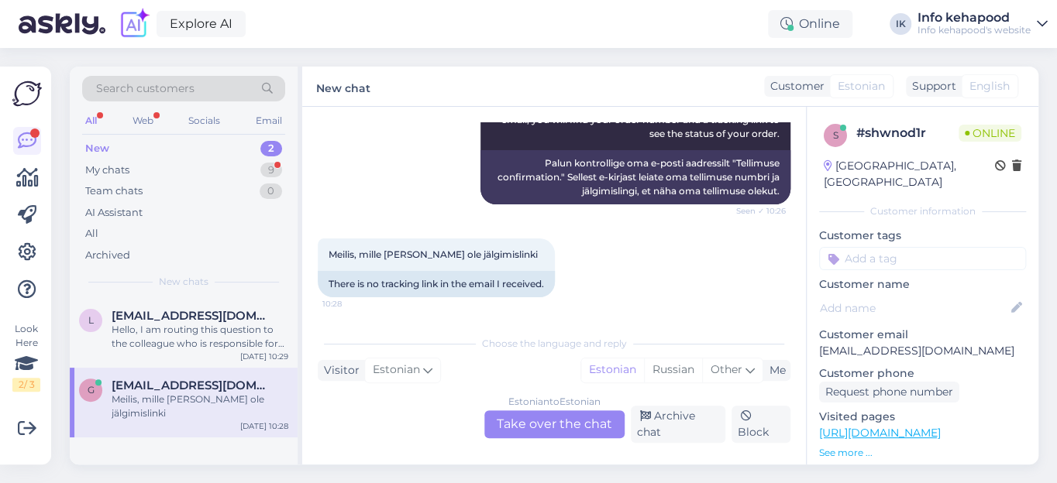
scroll to position [137, 0]
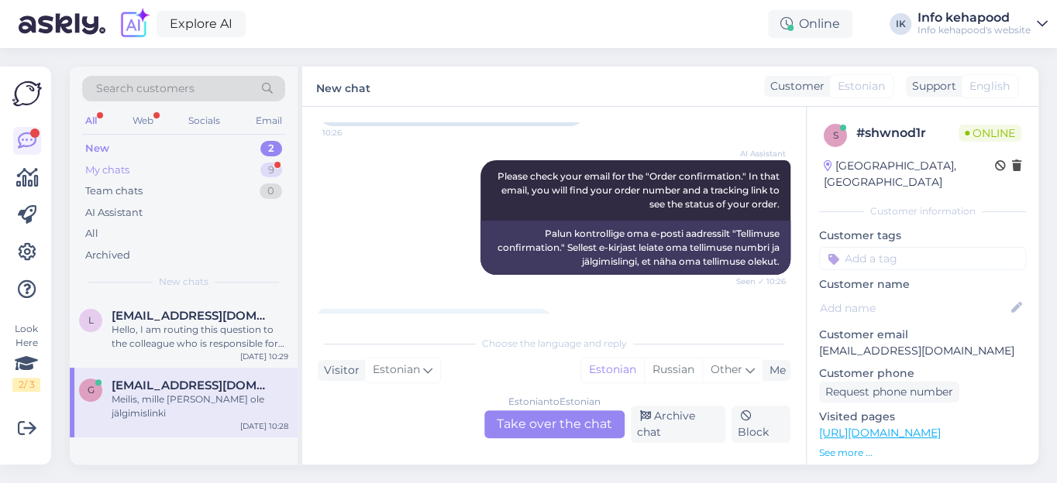
click at [144, 170] on div "My chats 9" at bounding box center [183, 171] width 203 height 22
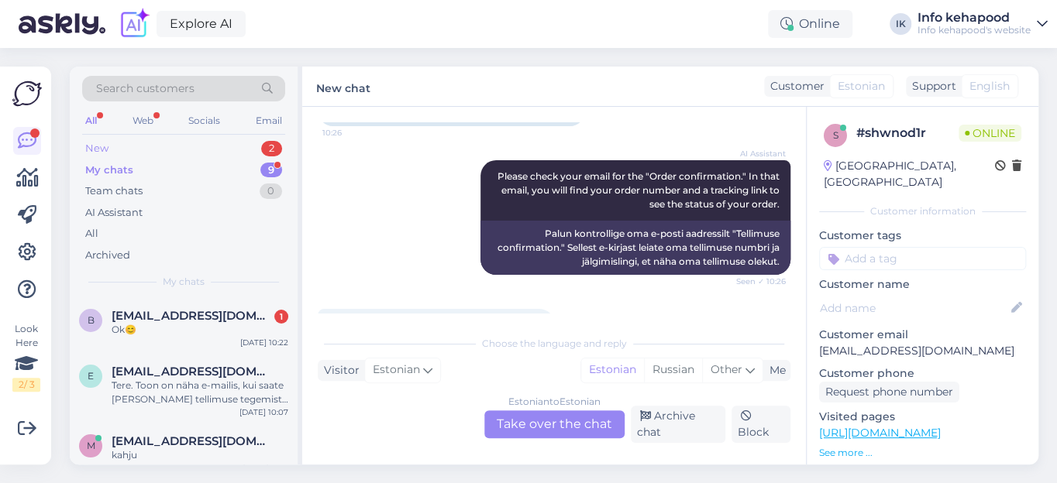
click at [139, 152] on div "New 2" at bounding box center [183, 149] width 203 height 22
